Goal: Information Seeking & Learning: Learn about a topic

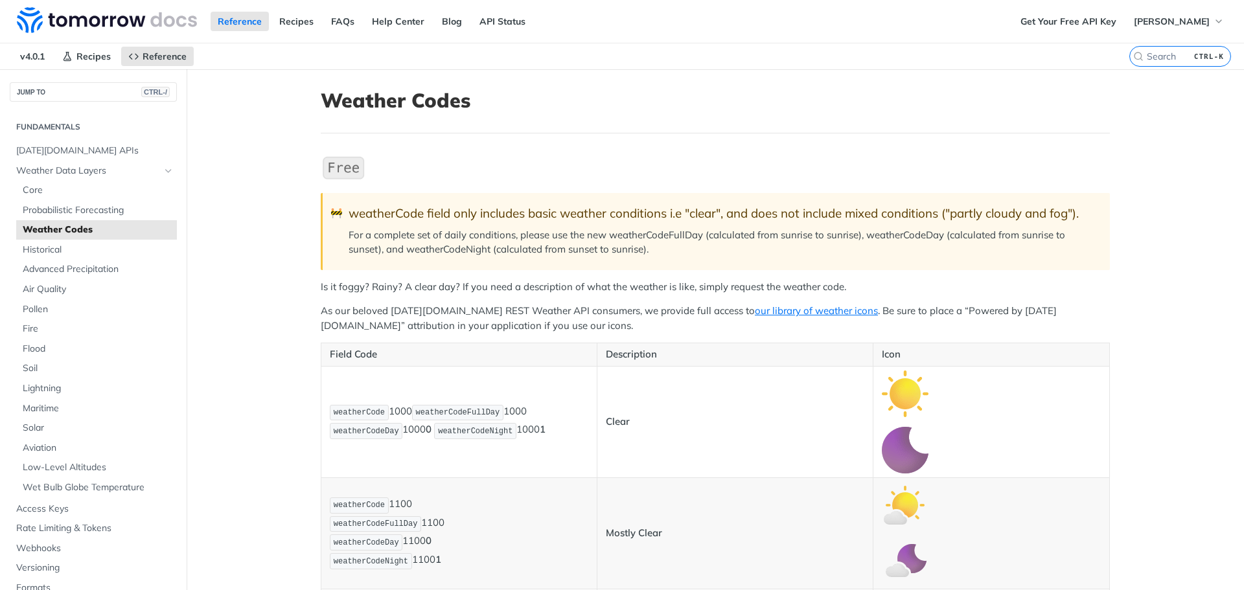
click at [755, 221] on div "weatherCode field only includes basic weather conditions i.e "clear", and does …" at bounding box center [723, 213] width 748 height 15
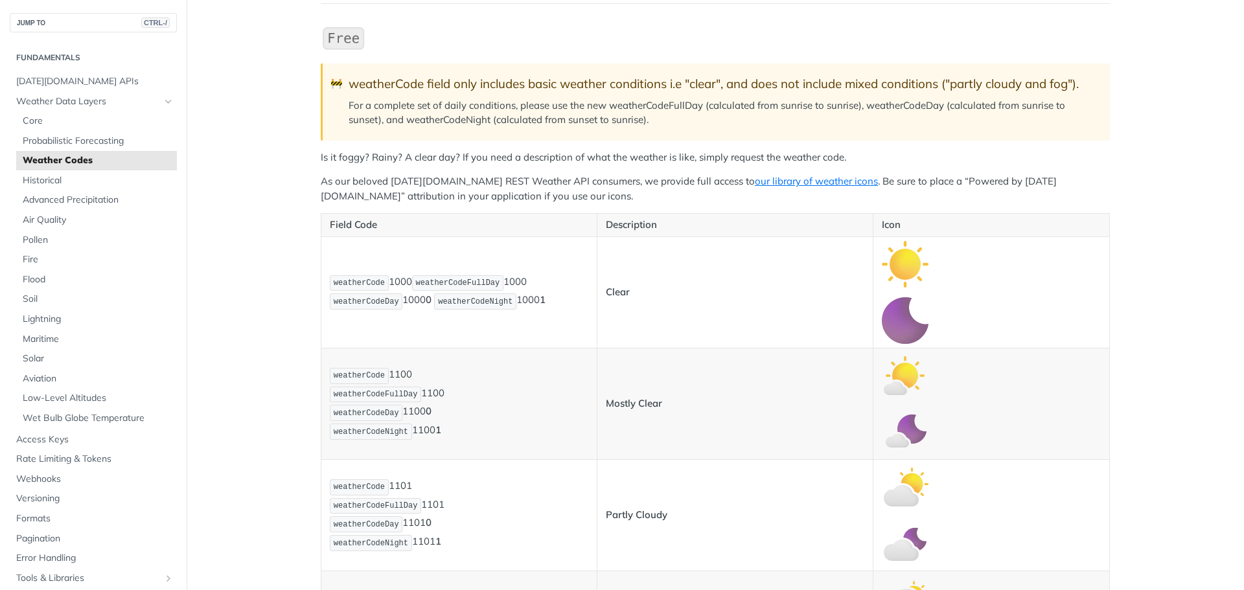
click at [483, 103] on p "For a complete set of daily conditions, please use the new weatherCodeFullDay (…" at bounding box center [723, 112] width 748 height 29
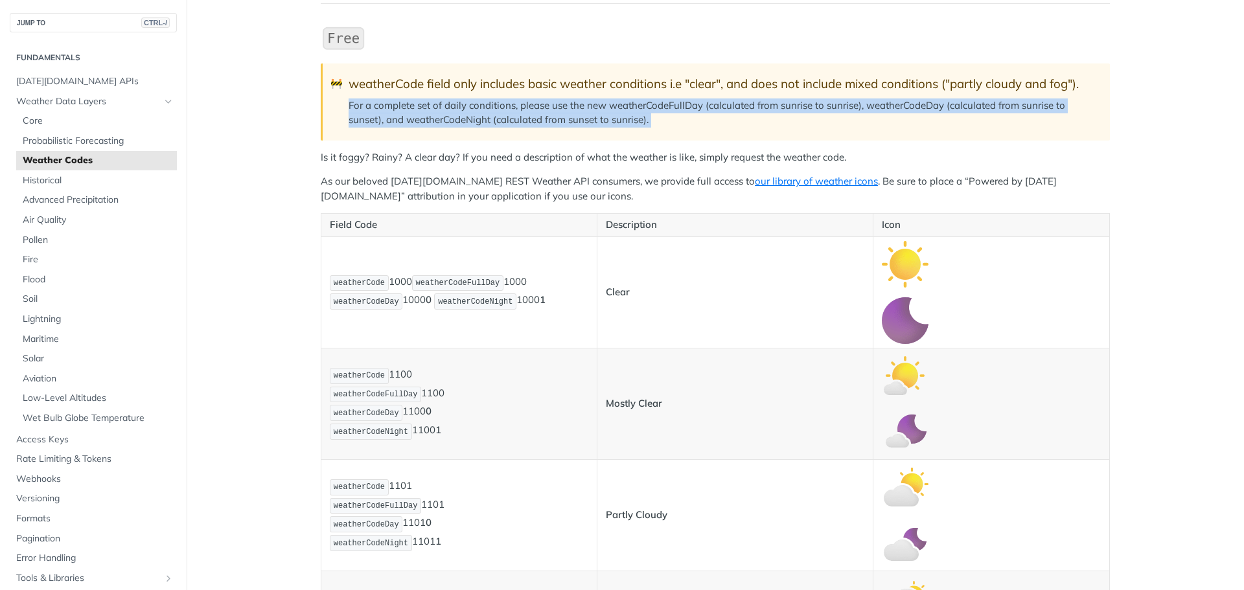
click at [483, 103] on p "For a complete set of daily conditions, please use the new weatherCodeFullDay (…" at bounding box center [723, 112] width 748 height 29
click at [559, 103] on p "For a complete set of daily conditions, please use the new weatherCodeFullDay (…" at bounding box center [723, 112] width 748 height 29
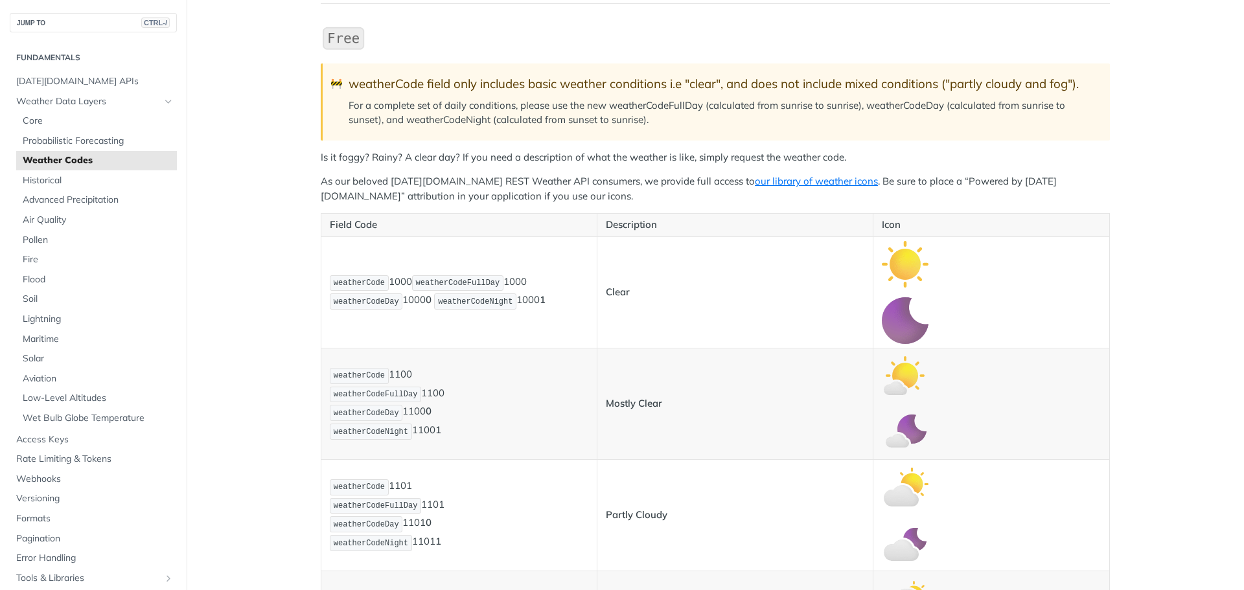
click at [641, 106] on p "For a complete set of daily conditions, please use the new weatherCodeFullDay (…" at bounding box center [723, 112] width 748 height 29
click at [704, 117] on p "For a complete set of daily conditions, please use the new weatherCodeFullDay (…" at bounding box center [723, 112] width 748 height 29
click at [460, 159] on p "Is it foggy? Rainy? A clear day? If you need a description of what the weather …" at bounding box center [715, 157] width 789 height 15
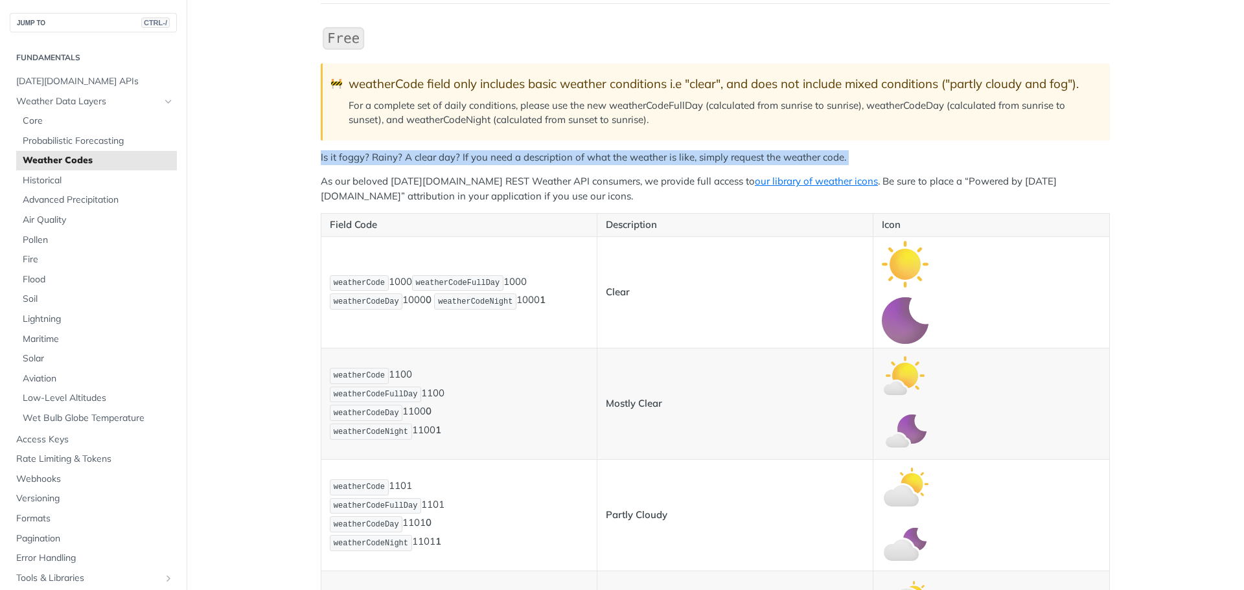
click at [460, 159] on p "Is it foggy? Rainy? A clear day? If you need a description of what the weather …" at bounding box center [715, 157] width 789 height 15
click at [519, 159] on p "Is it foggy? Rainy? A clear day? If you need a description of what the weather …" at bounding box center [715, 157] width 789 height 15
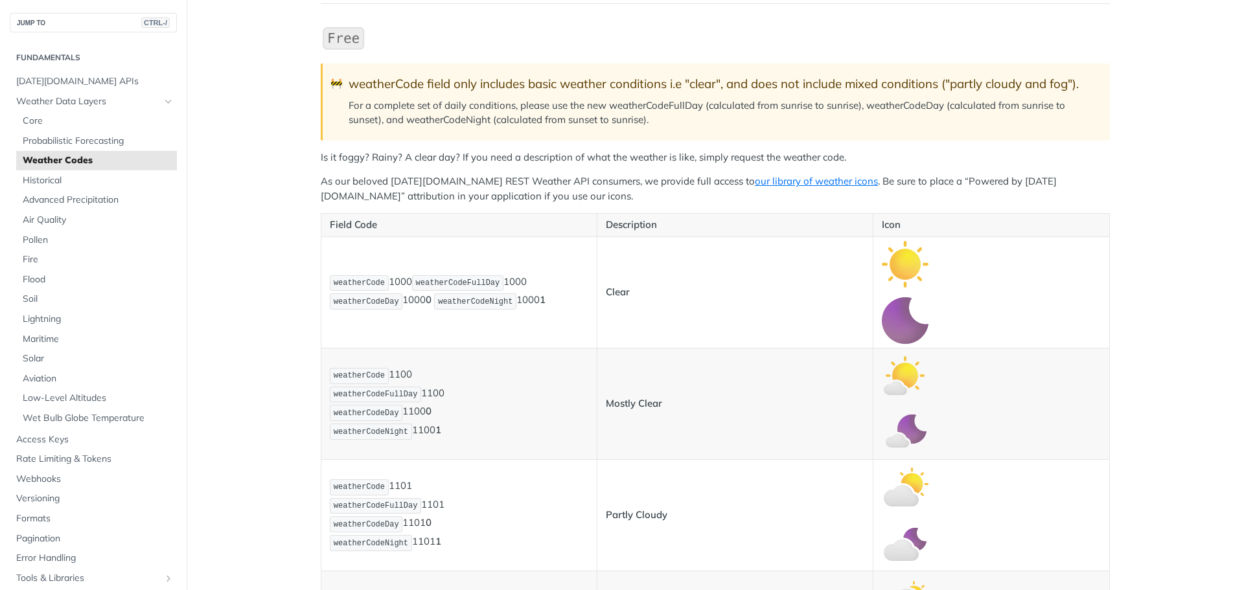
click at [507, 185] on p "As our beloved [DATE][DOMAIN_NAME] REST Weather API consumers, we provide full …" at bounding box center [715, 188] width 789 height 29
click at [540, 181] on p "As our beloved [DATE][DOMAIN_NAME] REST Weather API consumers, we provide full …" at bounding box center [715, 188] width 789 height 29
click at [542, 159] on p "Is it foggy? Rainy? A clear day? If you need a description of what the weather …" at bounding box center [715, 157] width 789 height 15
